Goal: Complete application form: Complete application form

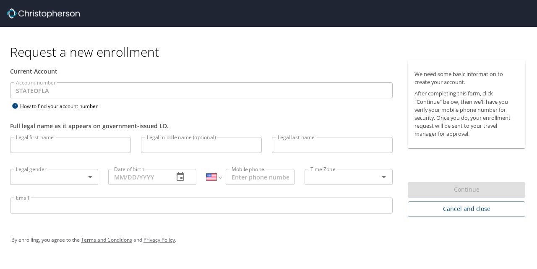
select select "US"
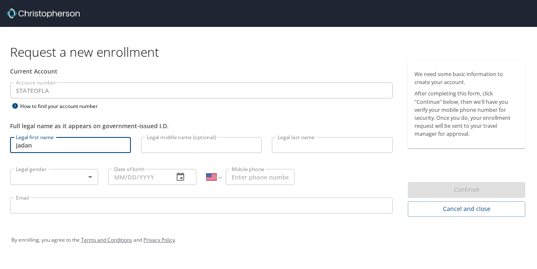
type input "Jadan"
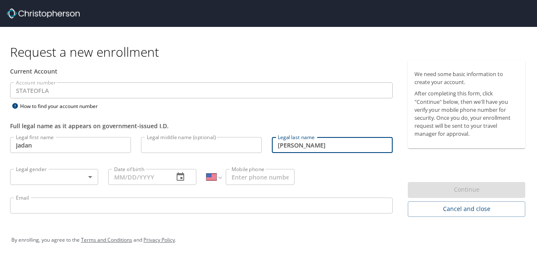
type input "[PERSON_NAME]"
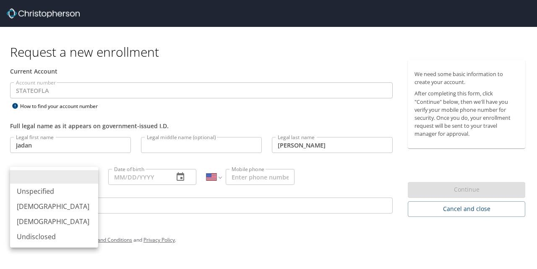
drag, startPoint x: 68, startPoint y: 176, endPoint x: 92, endPoint y: 182, distance: 24.7
click at [68, 176] on body "Request a new enrollment Current Account Account number STATEOFLA Account numbe…" at bounding box center [268, 134] width 537 height 269
click at [58, 226] on li "[DEMOGRAPHIC_DATA]" at bounding box center [54, 221] width 88 height 15
type input "[DEMOGRAPHIC_DATA]"
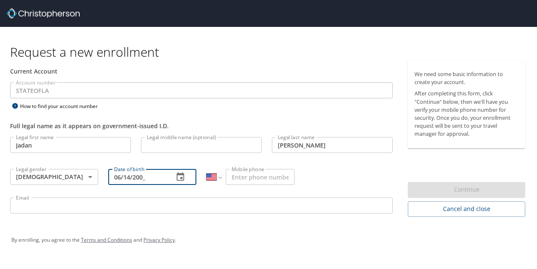
type input "[DATE]"
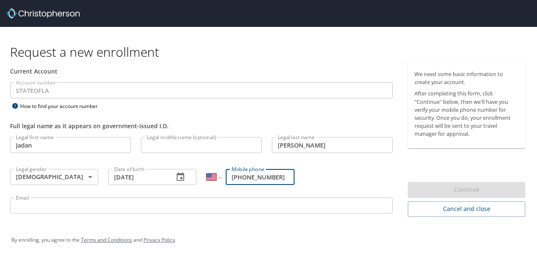
type input "[PHONE_NUMBER]"
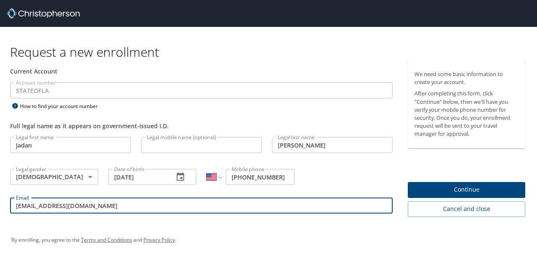
type input "[EMAIL_ADDRESS][DOMAIN_NAME]"
click at [440, 186] on span "Continue" at bounding box center [467, 189] width 104 height 10
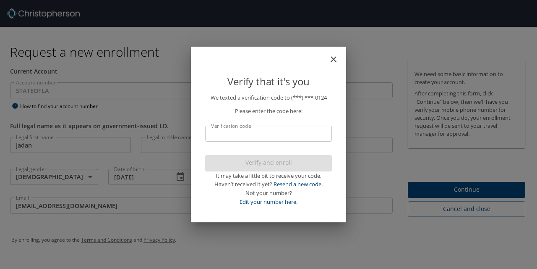
click at [308, 137] on input "Verification code" at bounding box center [268, 134] width 127 height 16
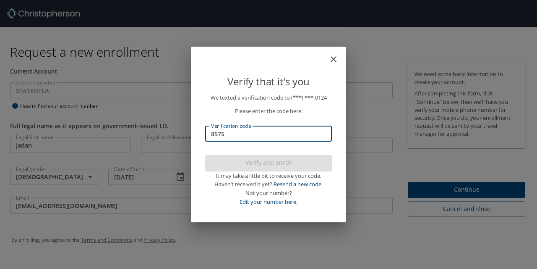
type input "85754"
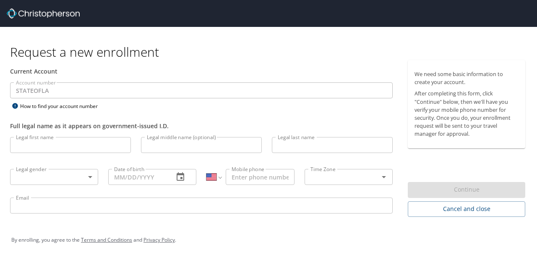
select select "US"
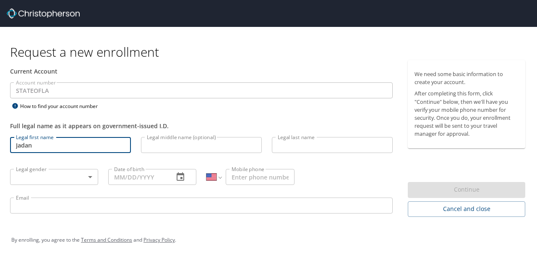
type input "Jadan"
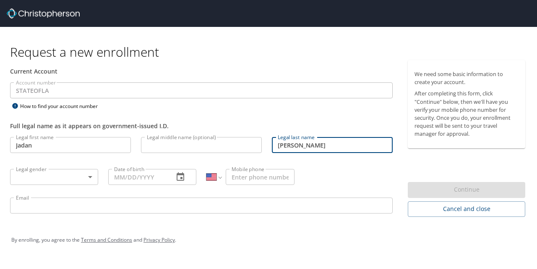
type input "[PERSON_NAME]"
click at [53, 173] on body "Request a new enrollment Current Account Account number STATEOFLA Account numbe…" at bounding box center [268, 134] width 537 height 269
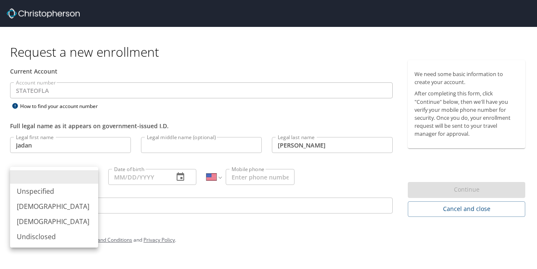
click at [59, 227] on li "[DEMOGRAPHIC_DATA]" at bounding box center [54, 221] width 88 height 15
type input "[DEMOGRAPHIC_DATA]"
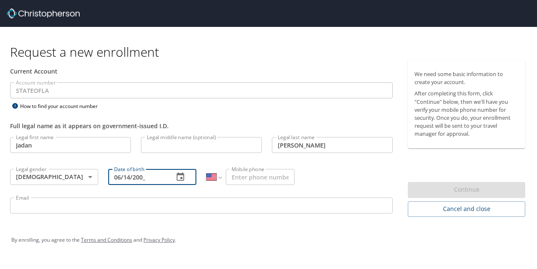
type input "[DATE]"
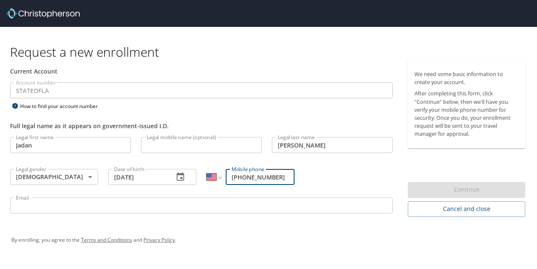
type input "[PHONE_NUMBER]"
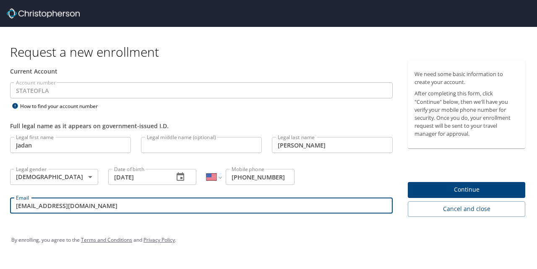
type input "[EMAIL_ADDRESS][DOMAIN_NAME]"
click at [409, 184] on button "Continue" at bounding box center [467, 190] width 118 height 16
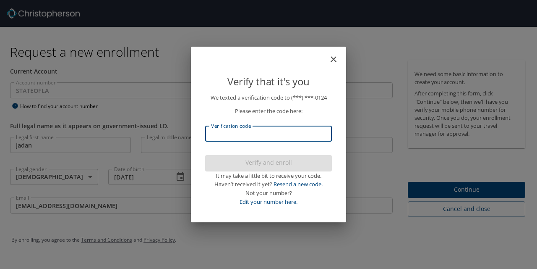
click at [227, 140] on input "Verification code" at bounding box center [268, 134] width 127 height 16
type input "213"
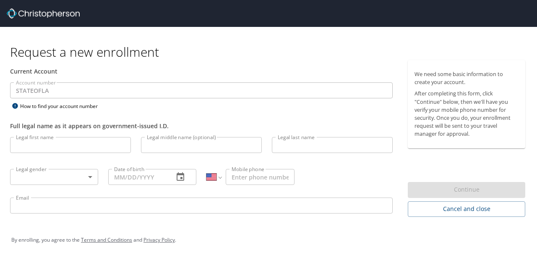
select select "US"
